Goal: Check status: Check status

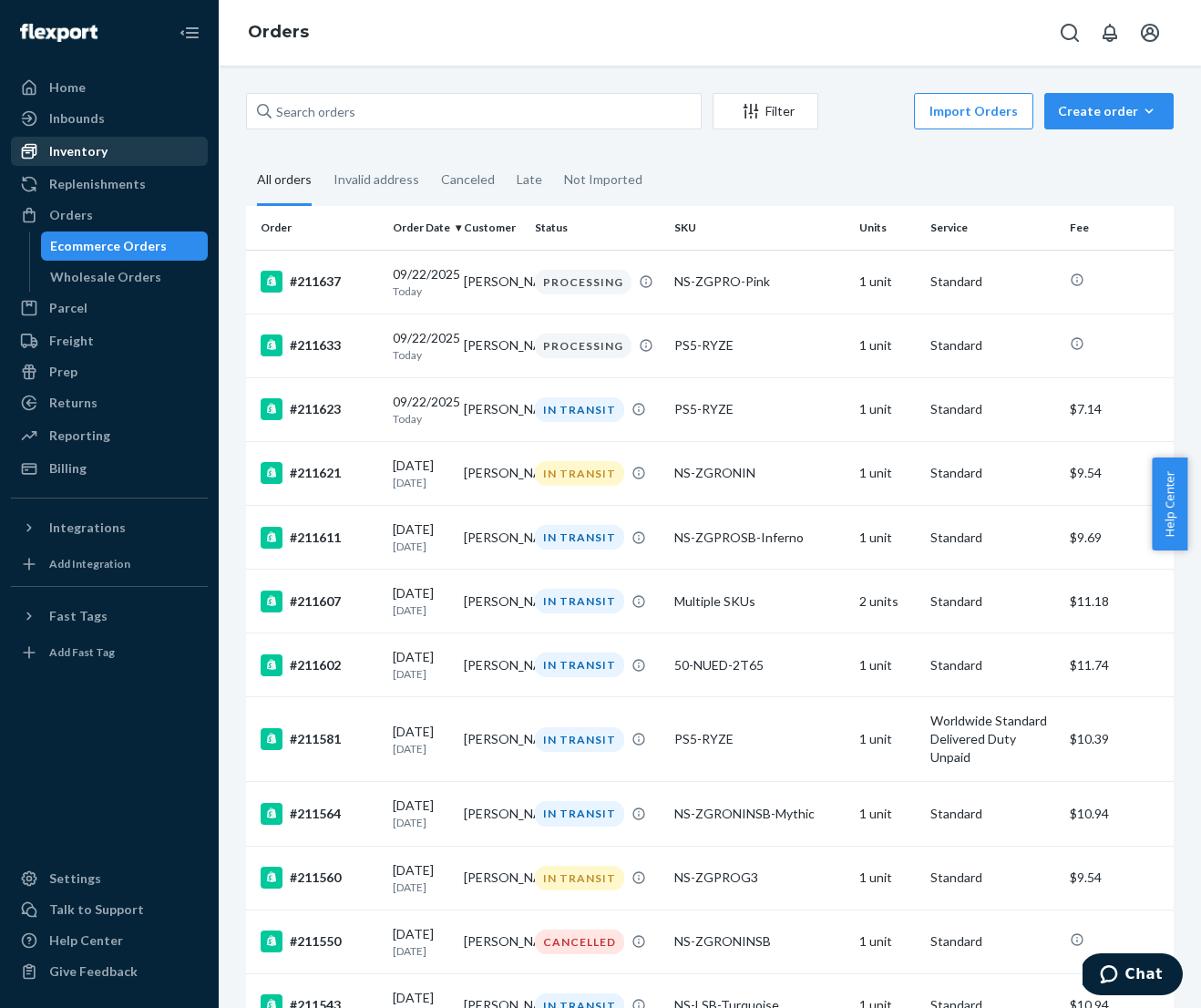
click at [88, 153] on div "Inventory" at bounding box center [79, 151] width 59 height 18
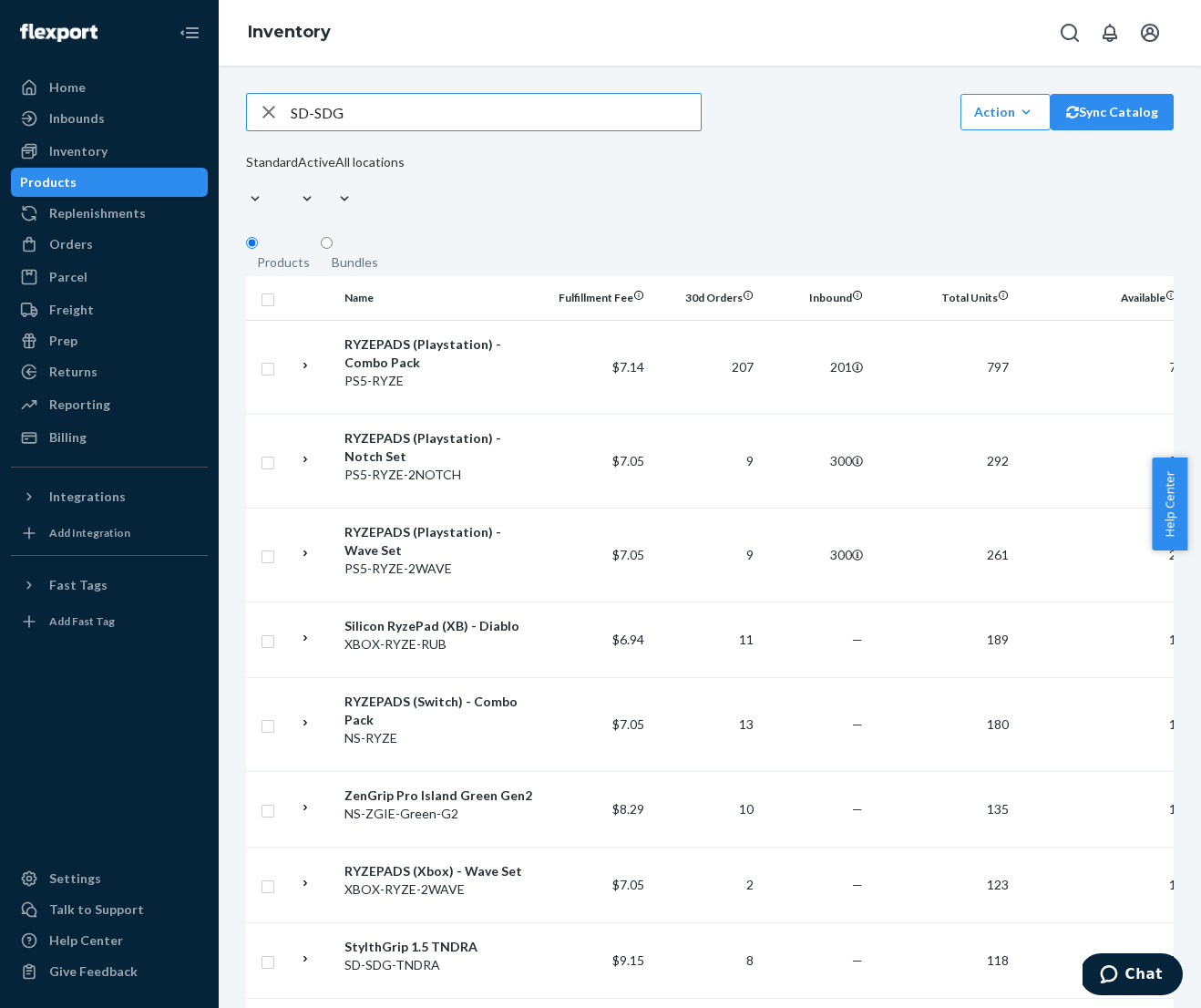
type input "SD-SDG"
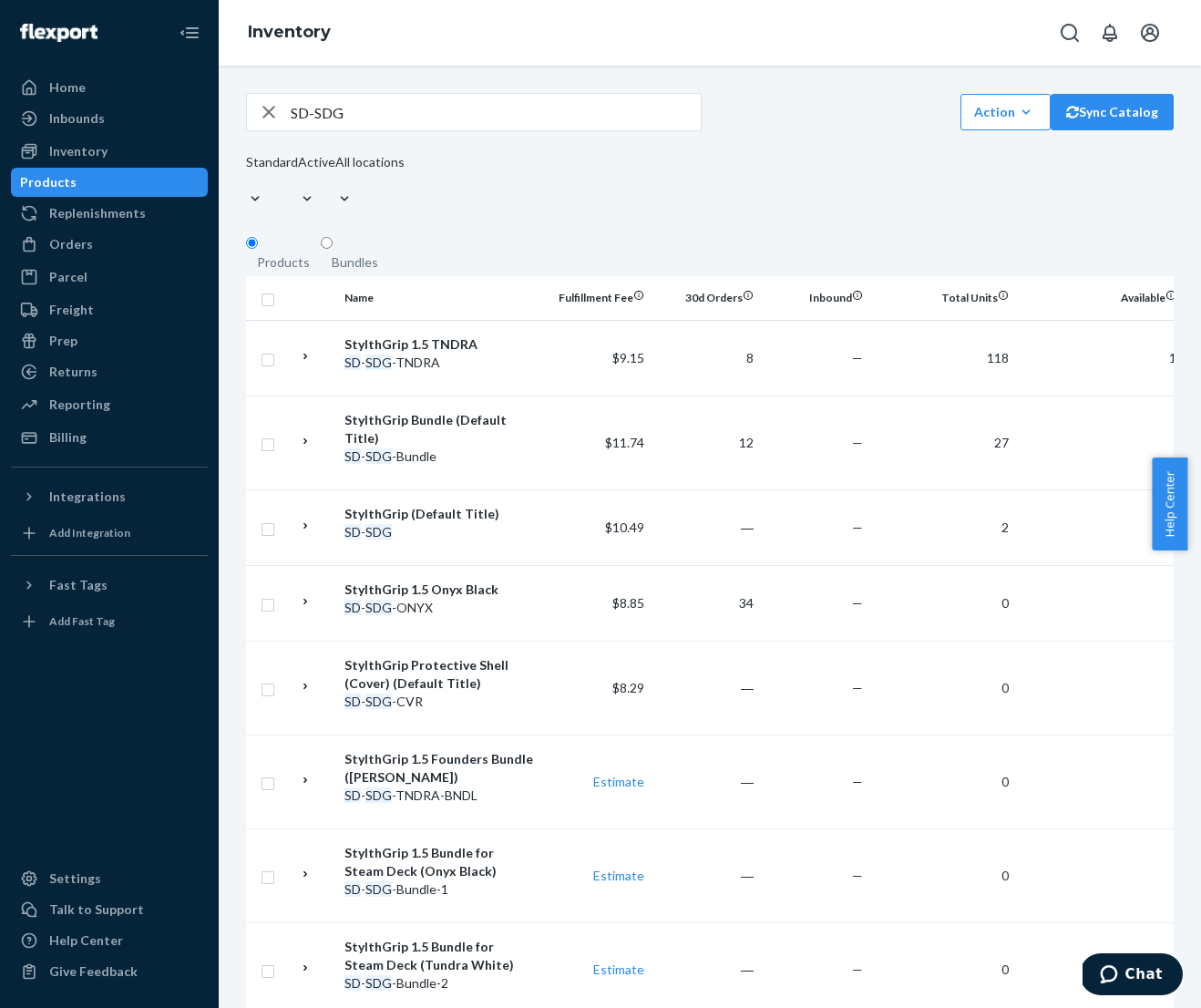
click at [379, 115] on input "SD-SDG" at bounding box center [496, 113] width 410 height 37
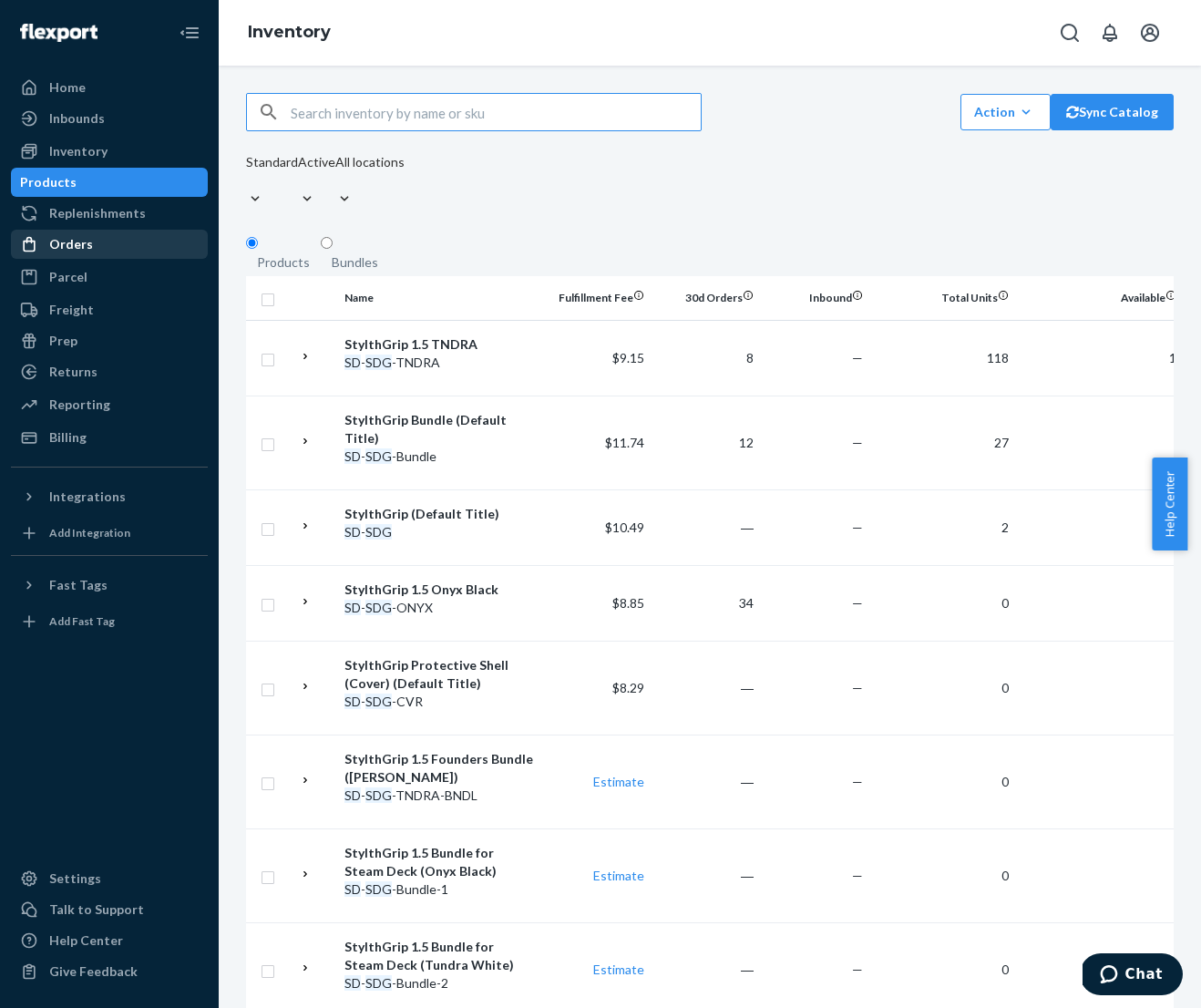
click at [75, 241] on div "Orders" at bounding box center [71, 244] width 44 height 18
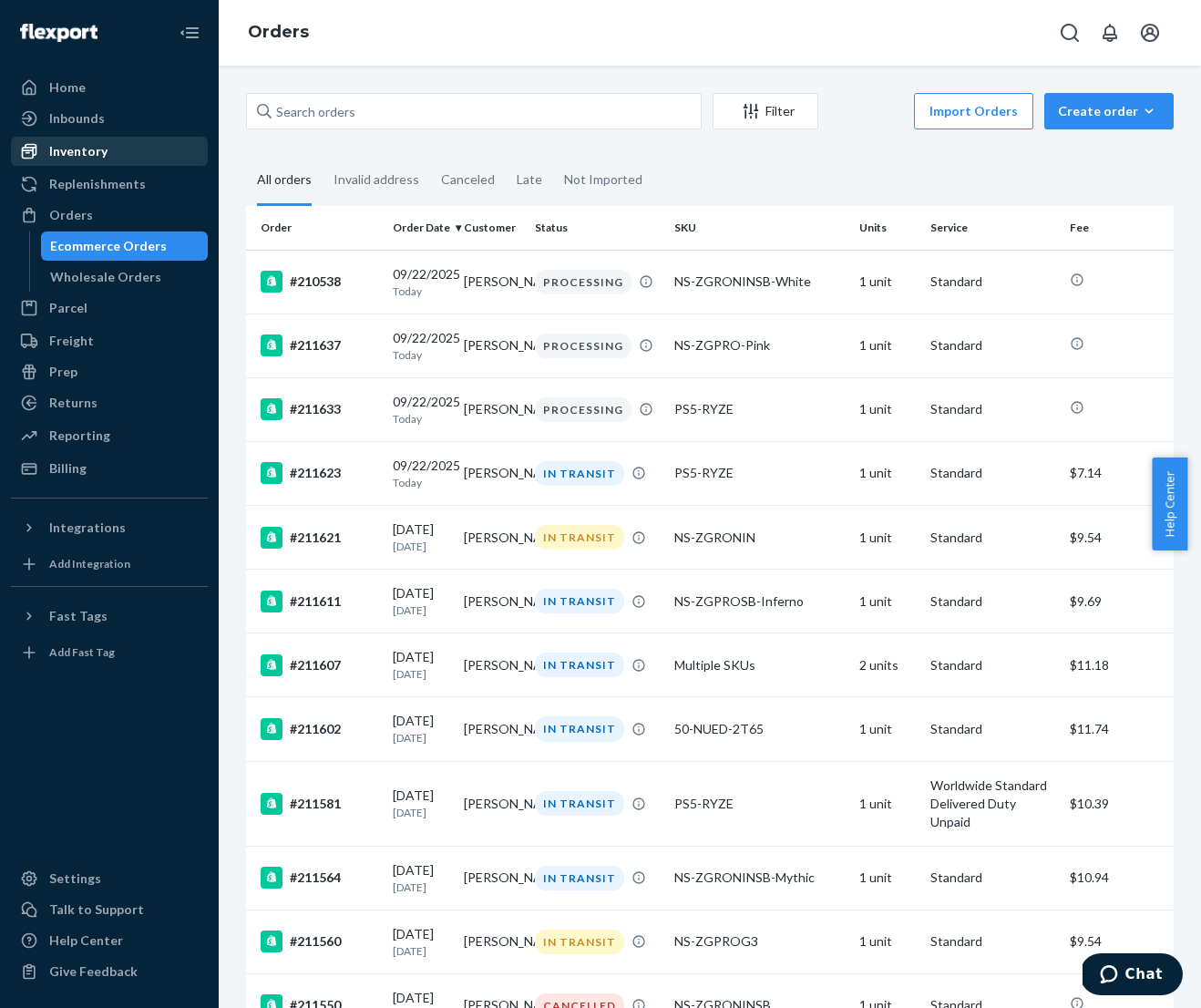
click at [100, 150] on div "Inventory" at bounding box center [79, 151] width 59 height 18
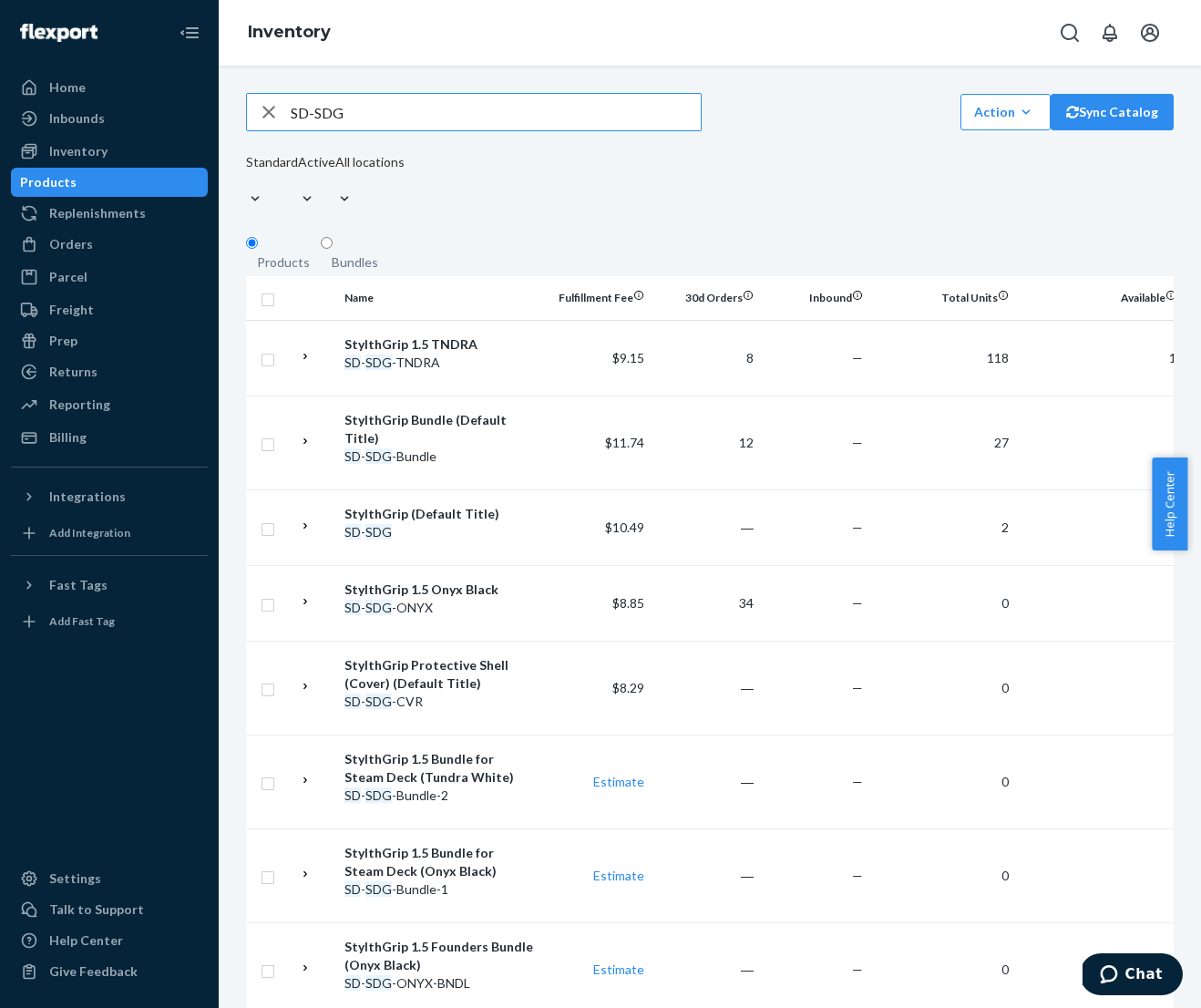
click at [259, 115] on icon "button" at bounding box center [269, 113] width 22 height 37
click at [563, 118] on input "text" at bounding box center [496, 113] width 410 height 37
